Goal: Entertainment & Leisure: Browse casually

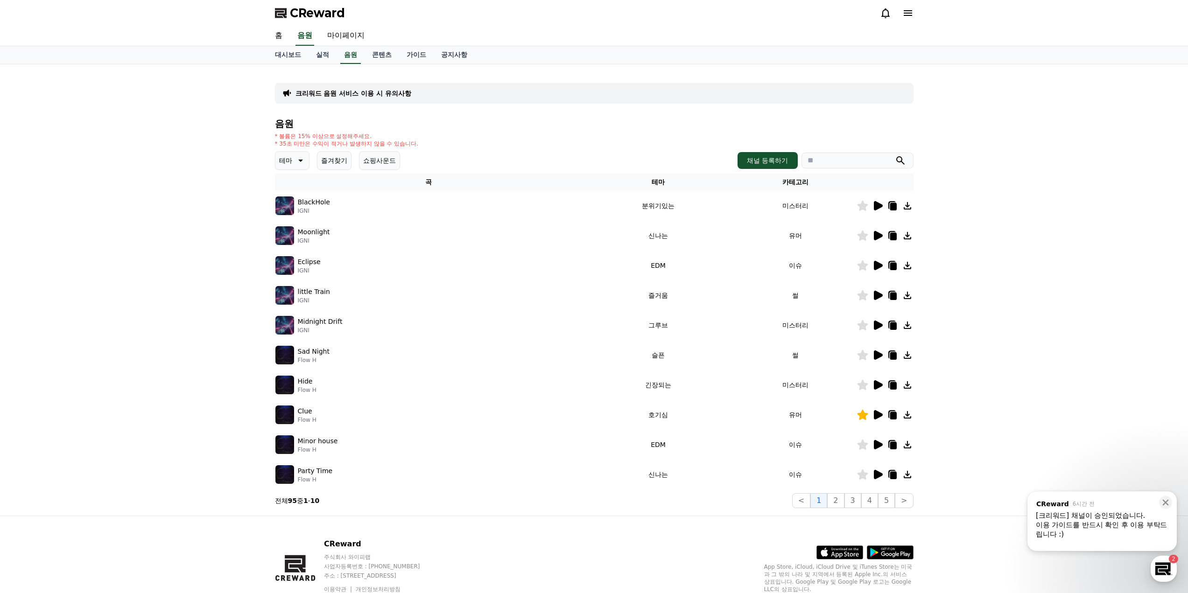
click at [296, 162] on icon at bounding box center [299, 160] width 11 height 11
click at [296, 232] on button "호기심" at bounding box center [289, 234] width 27 height 21
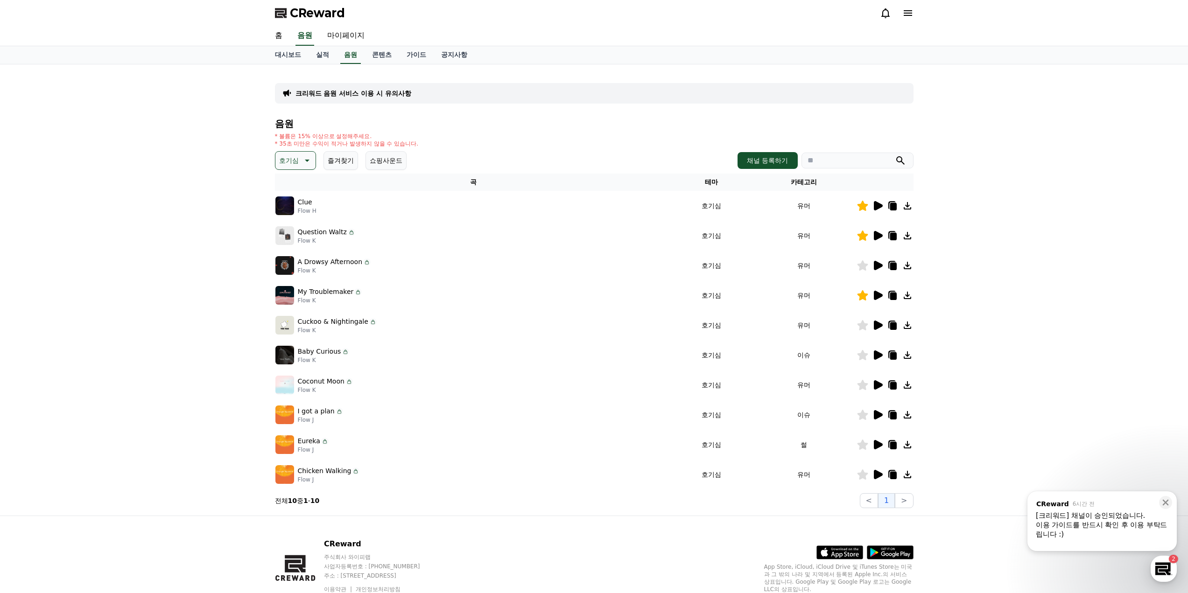
click at [292, 166] on p "호기심" at bounding box center [289, 160] width 20 height 13
click at [296, 236] on button "긴장되는" at bounding box center [293, 237] width 34 height 21
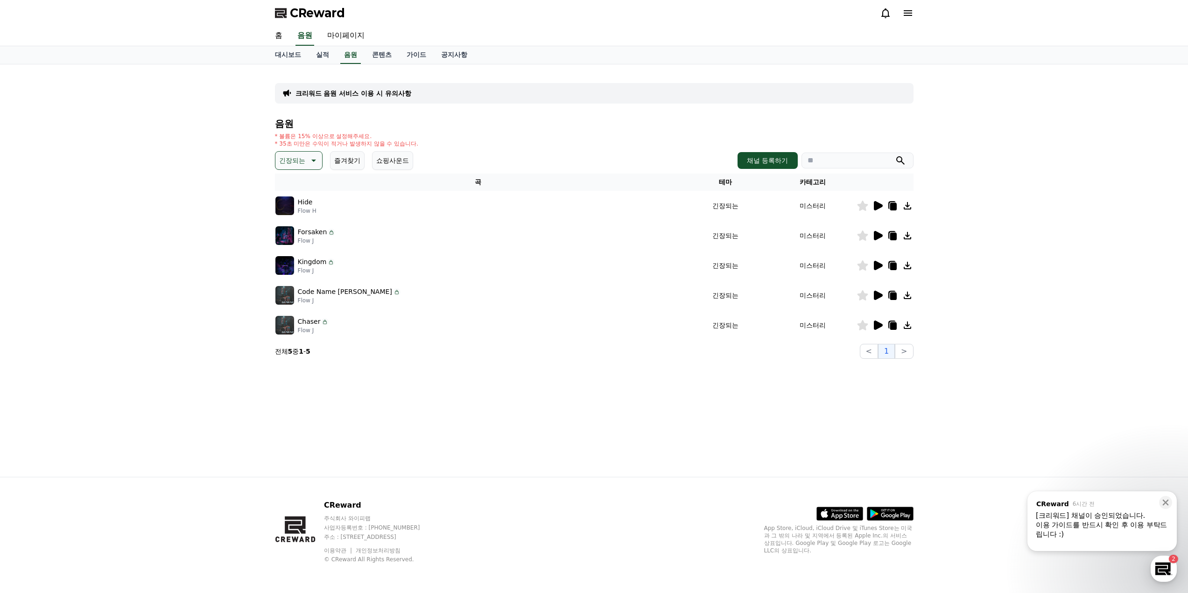
click at [878, 205] on icon at bounding box center [878, 205] width 9 height 9
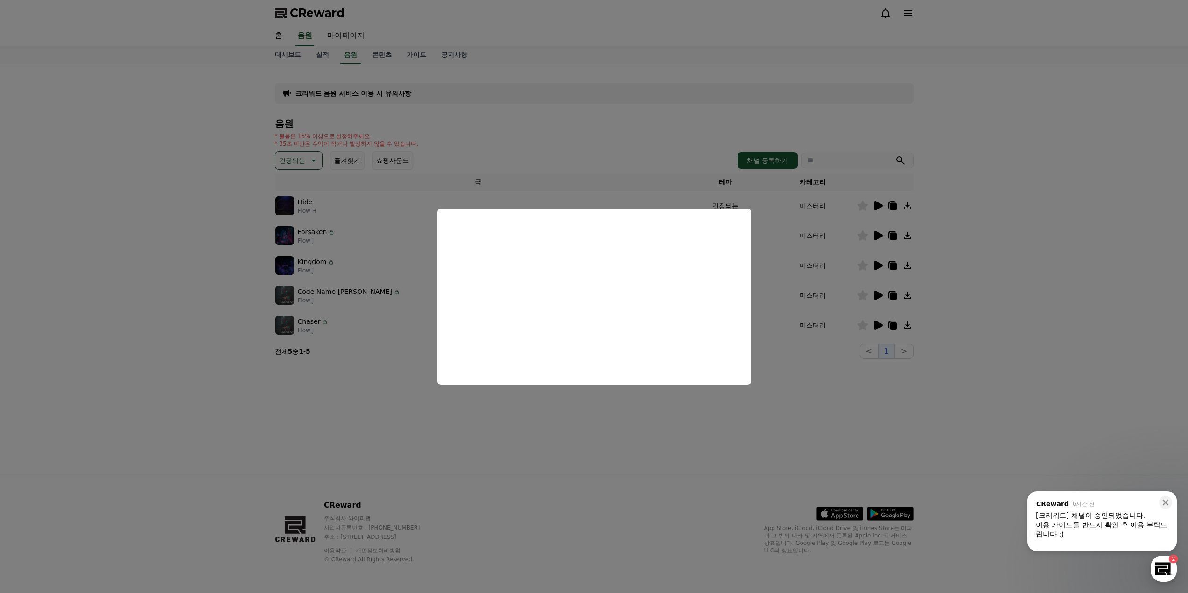
click at [844, 396] on button "close modal" at bounding box center [594, 296] width 1188 height 593
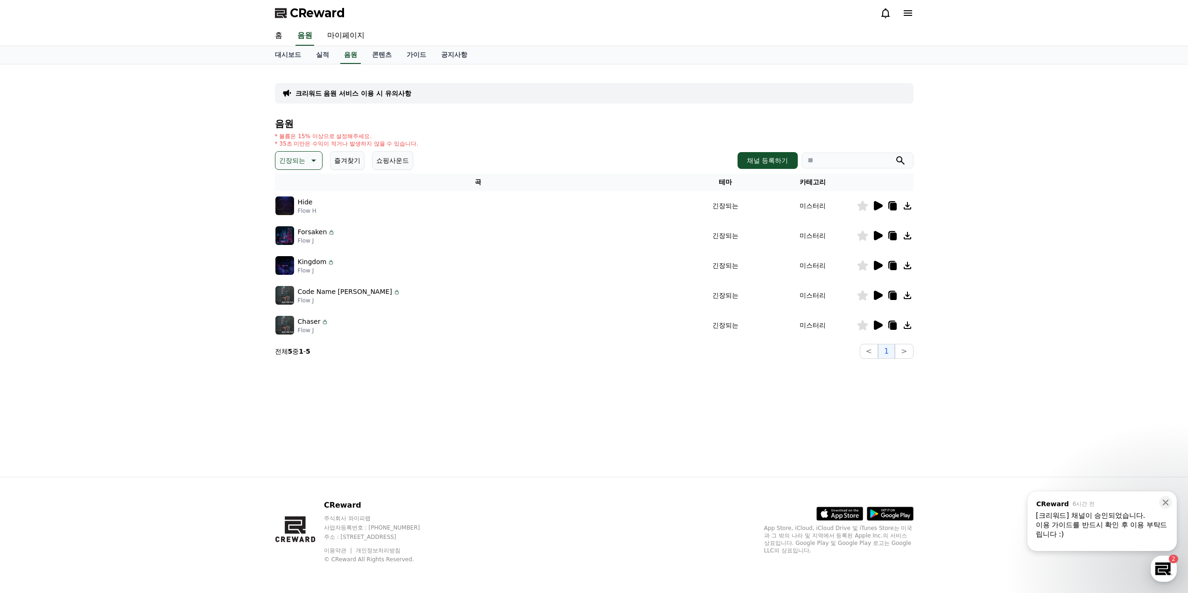
click at [872, 236] on icon at bounding box center [877, 235] width 11 height 11
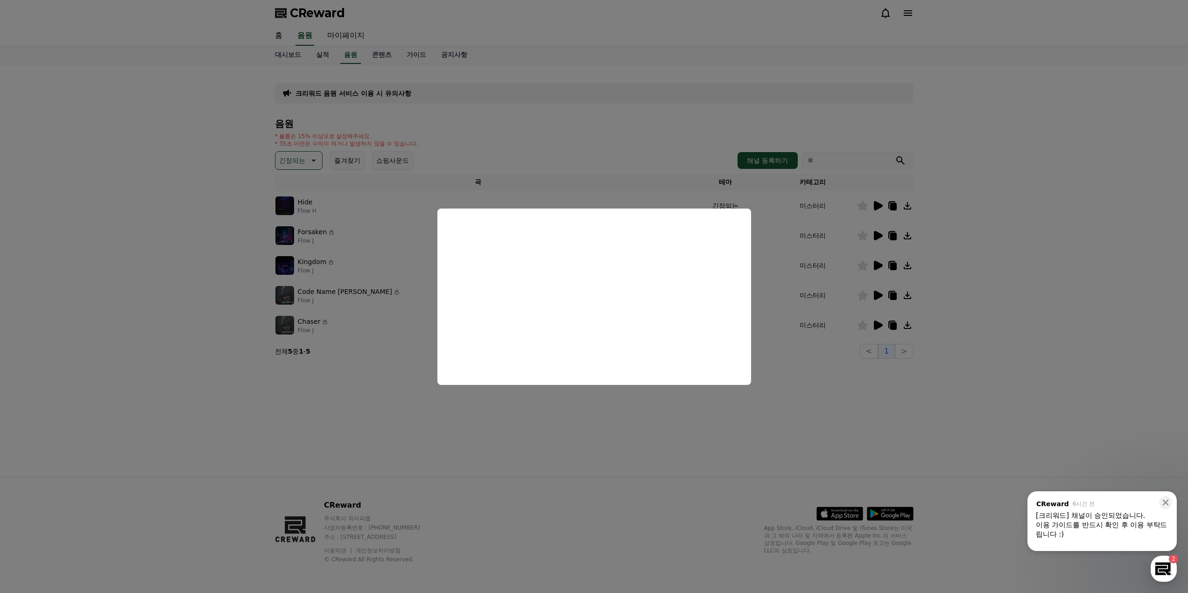
click at [780, 426] on button "close modal" at bounding box center [594, 296] width 1188 height 593
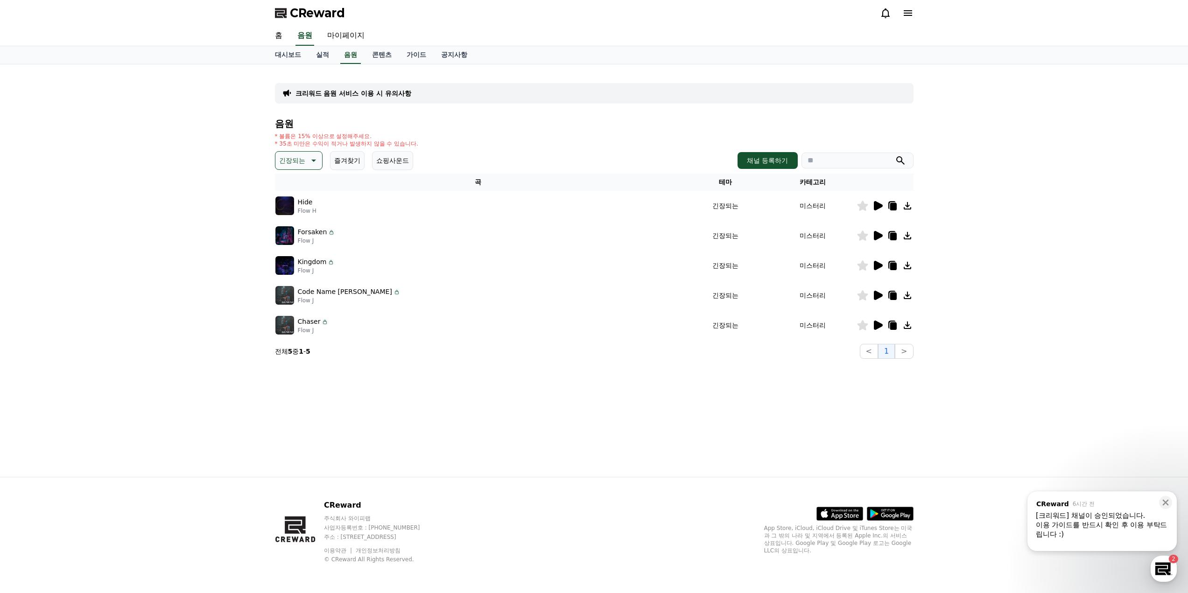
click at [875, 268] on icon at bounding box center [878, 265] width 9 height 9
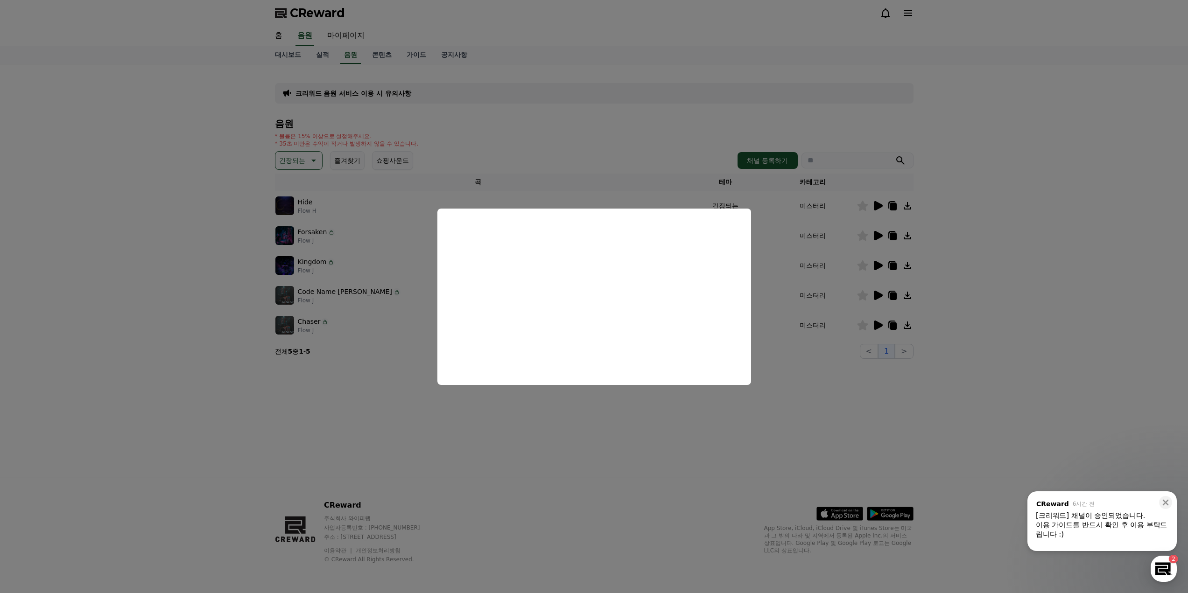
drag, startPoint x: 757, startPoint y: 426, endPoint x: 760, endPoint y: 386, distance: 40.3
click at [753, 428] on button "close modal" at bounding box center [594, 296] width 1188 height 593
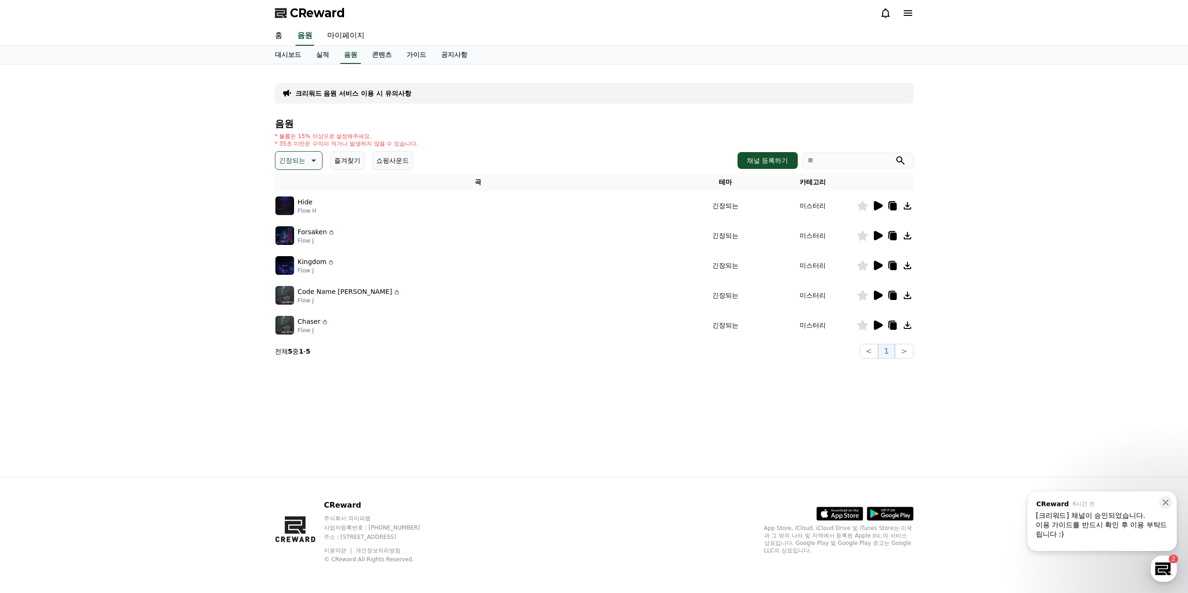
click at [880, 326] on icon at bounding box center [878, 325] width 9 height 9
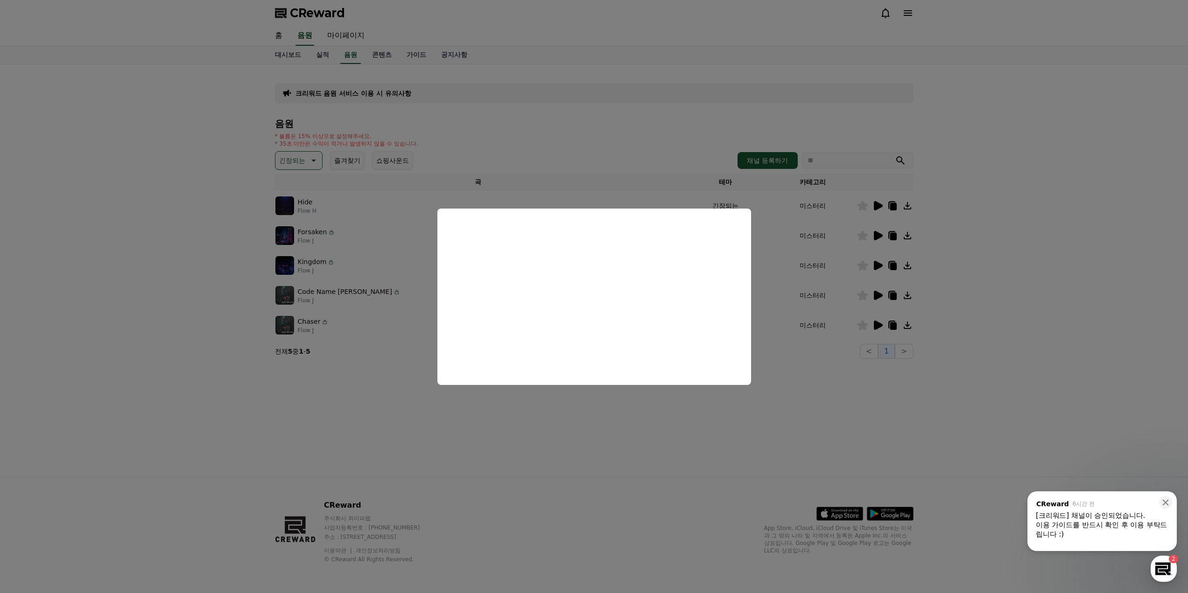
click at [513, 448] on button "close modal" at bounding box center [594, 296] width 1188 height 593
click at [288, 160] on p "긴장되는" at bounding box center [292, 160] width 26 height 13
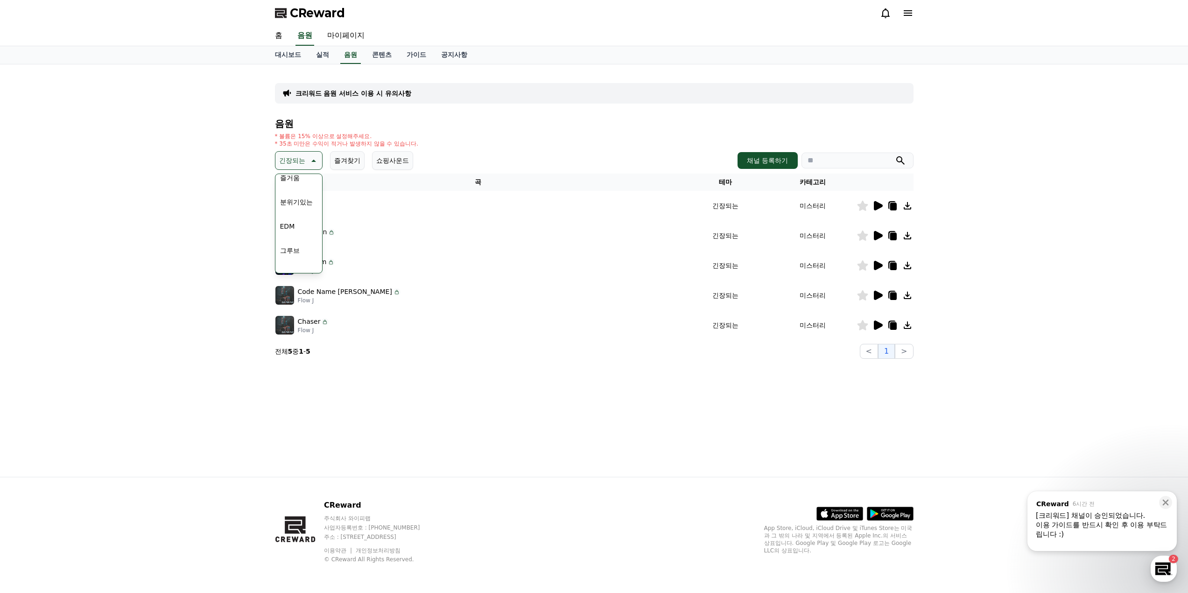
scroll to position [385, 0]
click at [299, 256] on button "코믹한" at bounding box center [289, 262] width 27 height 21
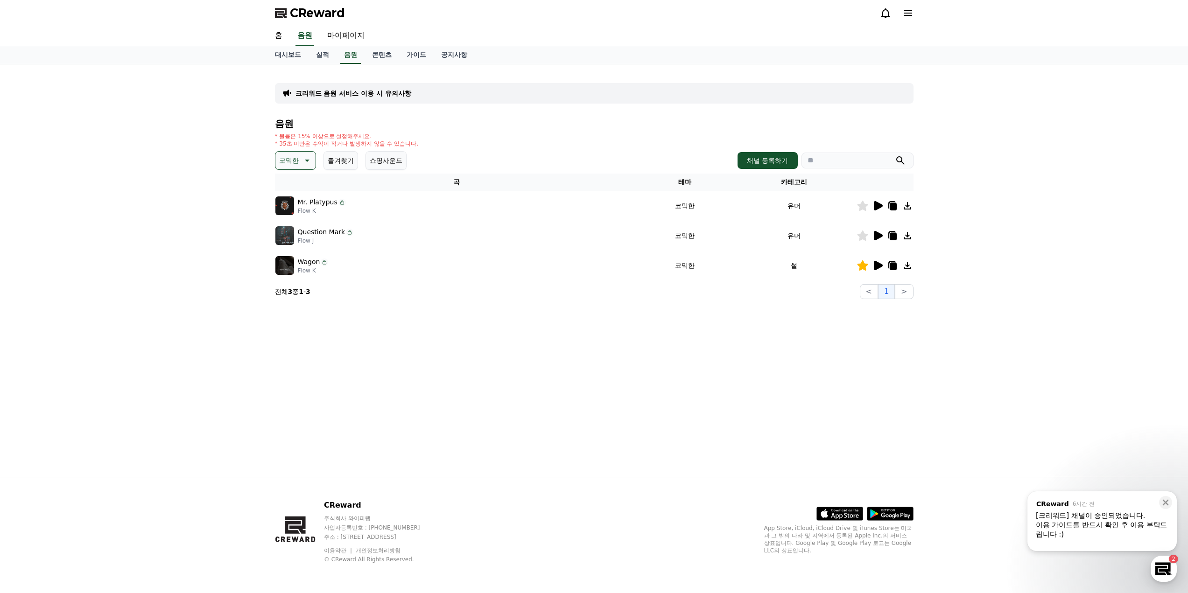
click at [881, 206] on icon at bounding box center [878, 205] width 9 height 9
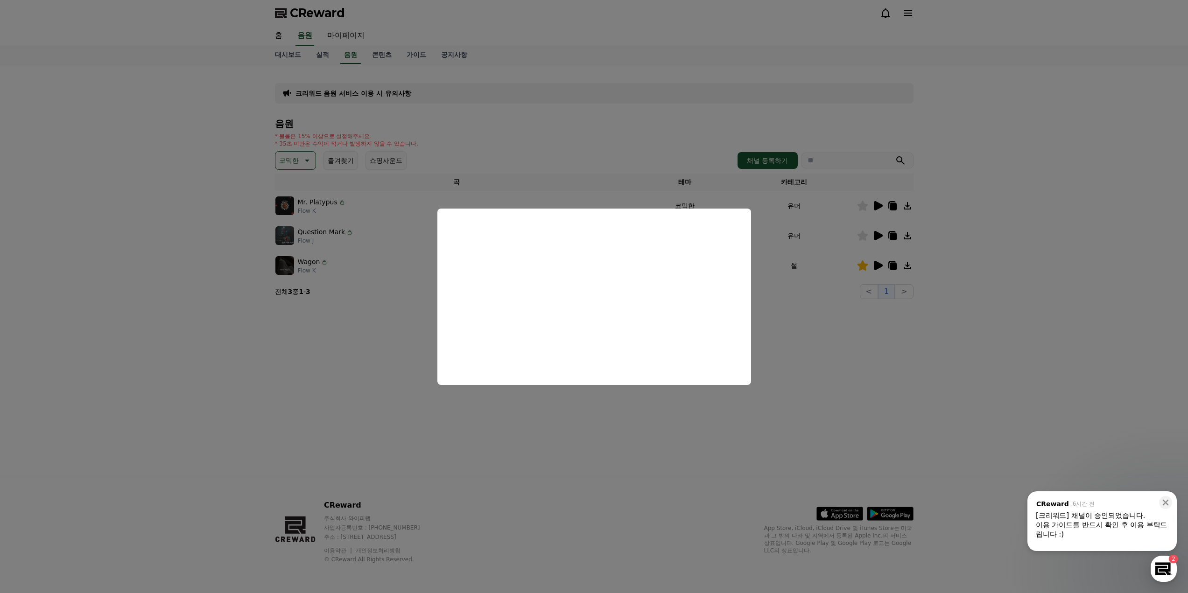
click at [619, 428] on button "close modal" at bounding box center [594, 296] width 1188 height 593
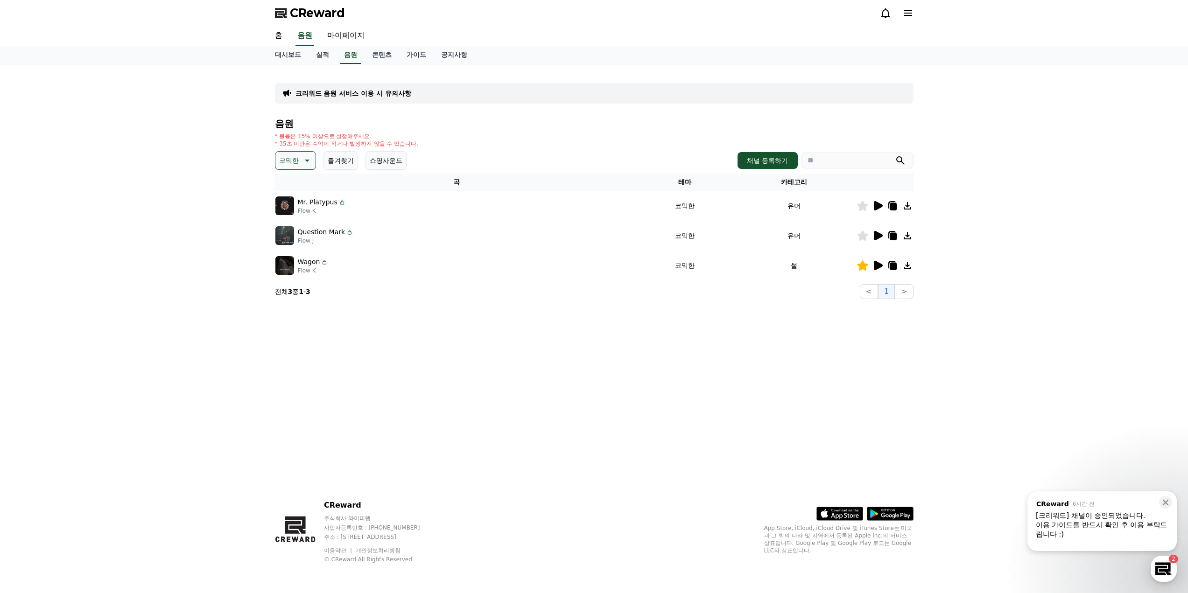
click at [880, 235] on icon at bounding box center [878, 235] width 9 height 9
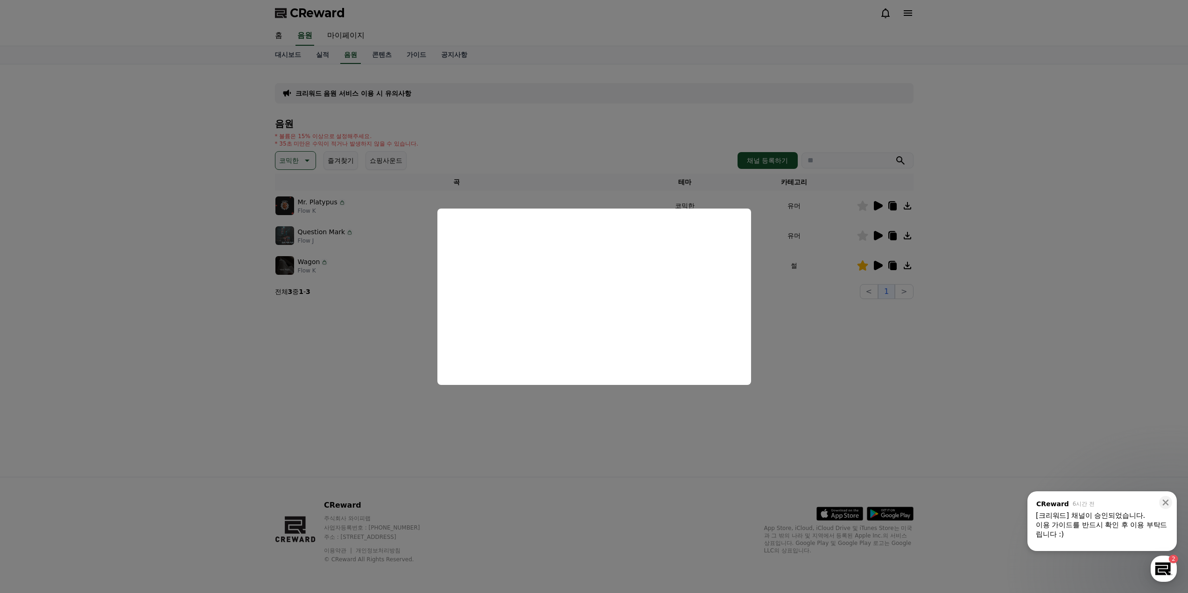
click at [610, 437] on button "close modal" at bounding box center [594, 296] width 1188 height 593
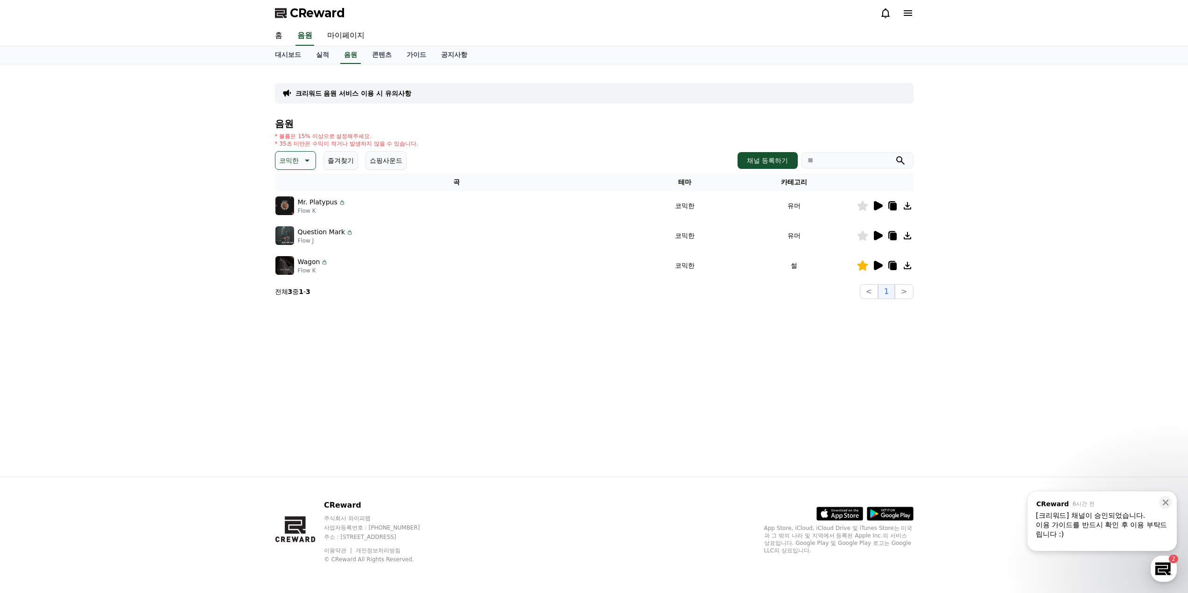
click at [881, 267] on icon at bounding box center [878, 265] width 9 height 9
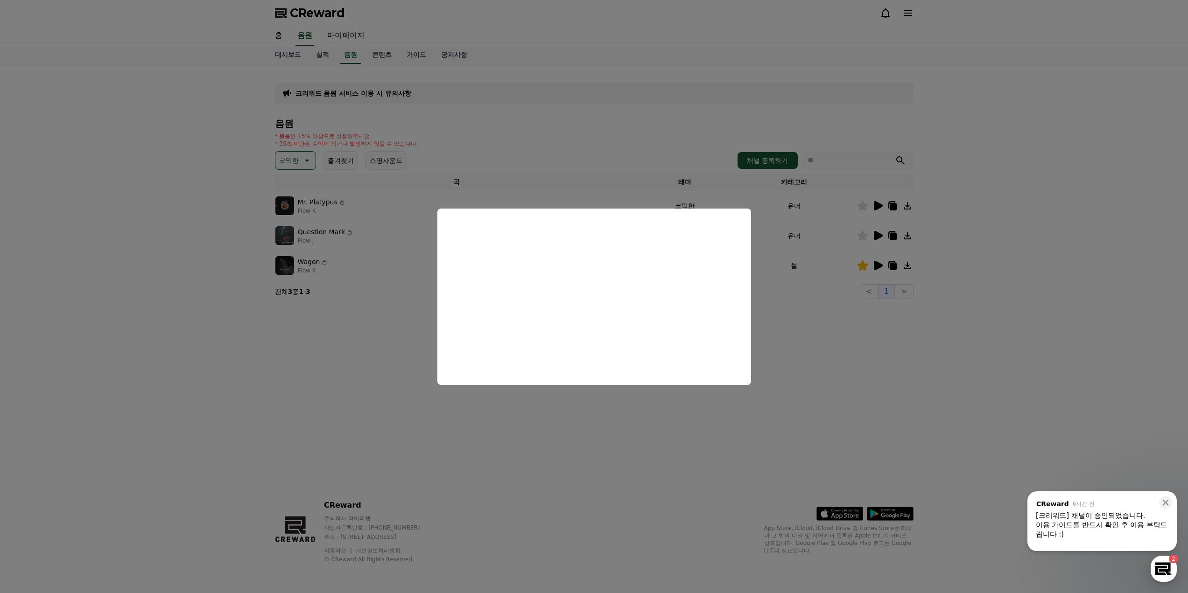
click at [583, 433] on button "close modal" at bounding box center [594, 296] width 1188 height 593
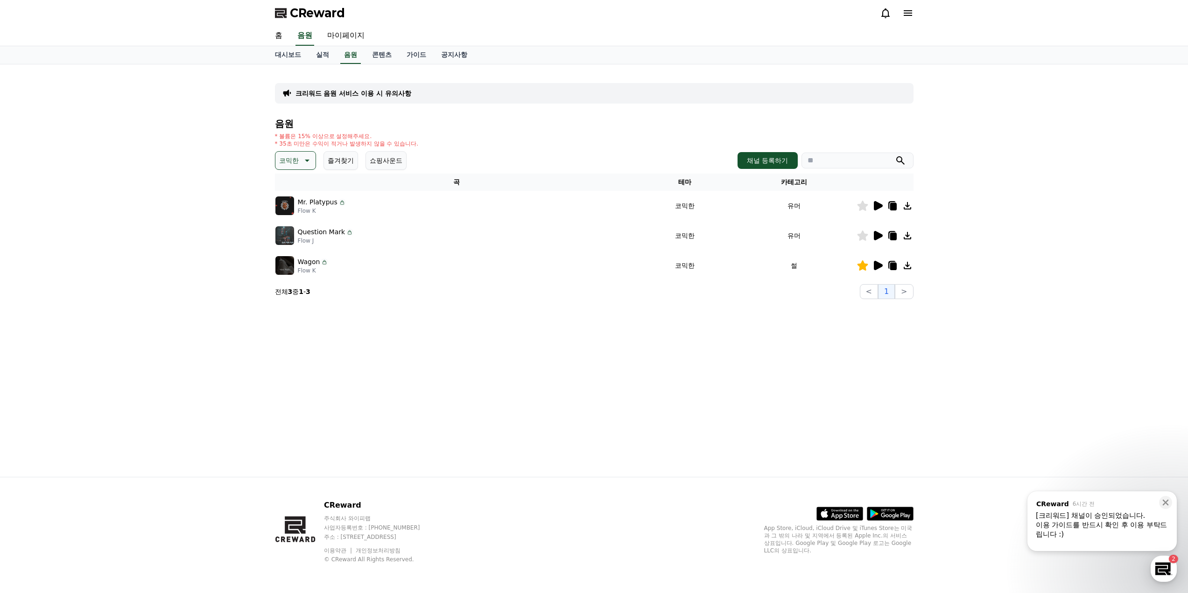
click at [883, 236] on div at bounding box center [885, 235] width 56 height 11
click at [881, 236] on icon at bounding box center [878, 235] width 9 height 9
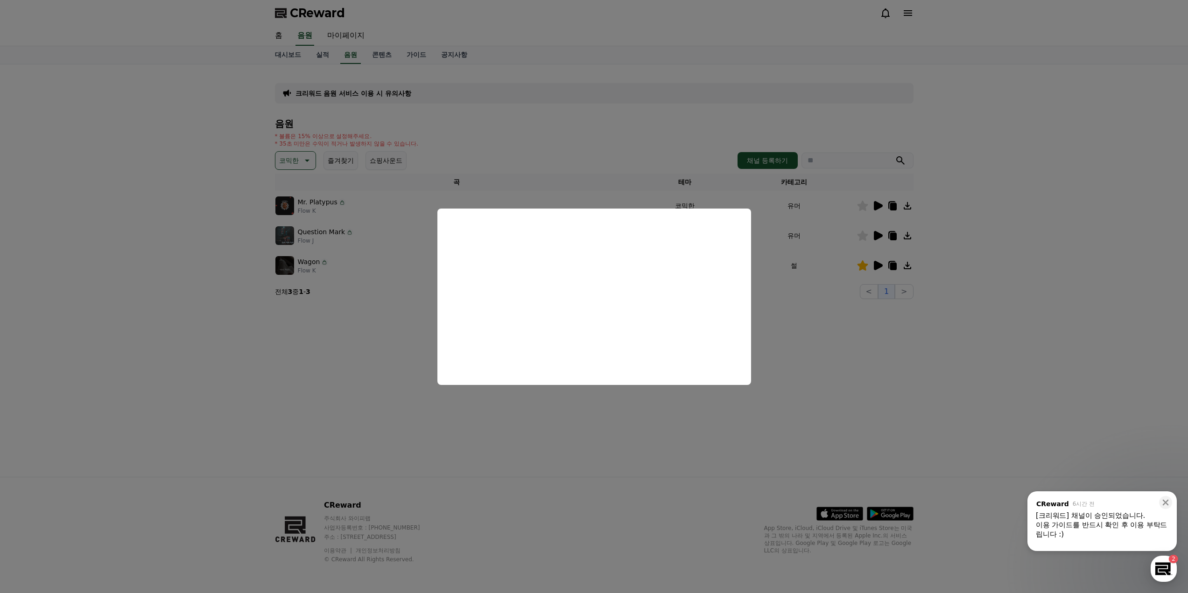
click at [848, 403] on button "close modal" at bounding box center [594, 296] width 1188 height 593
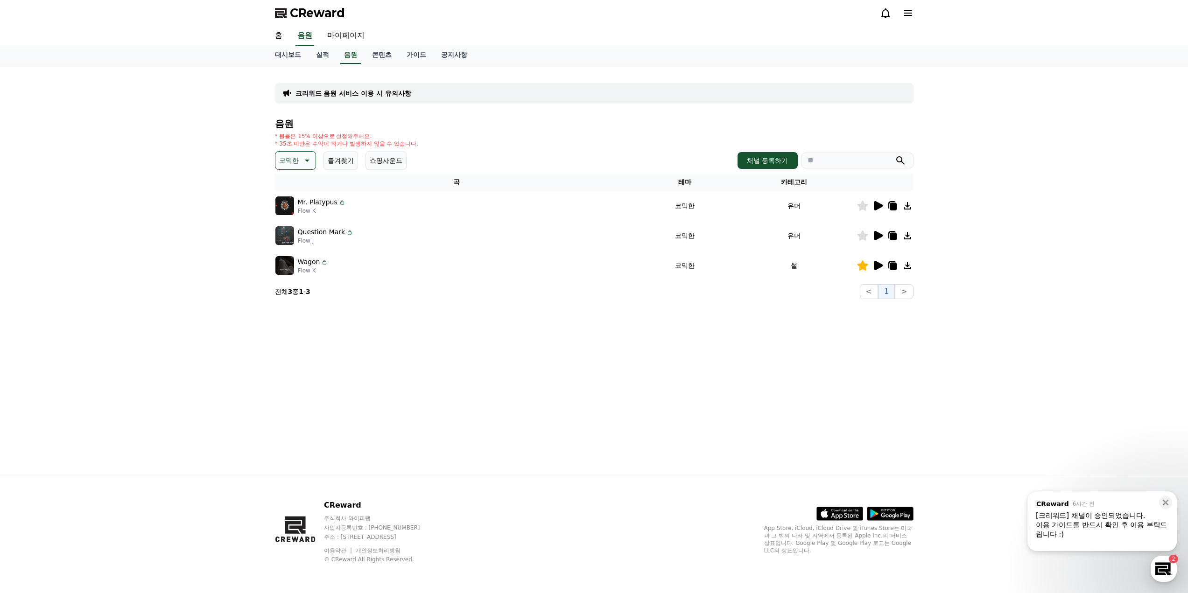
click at [862, 238] on icon at bounding box center [862, 236] width 11 height 10
